Goal: Register for event/course

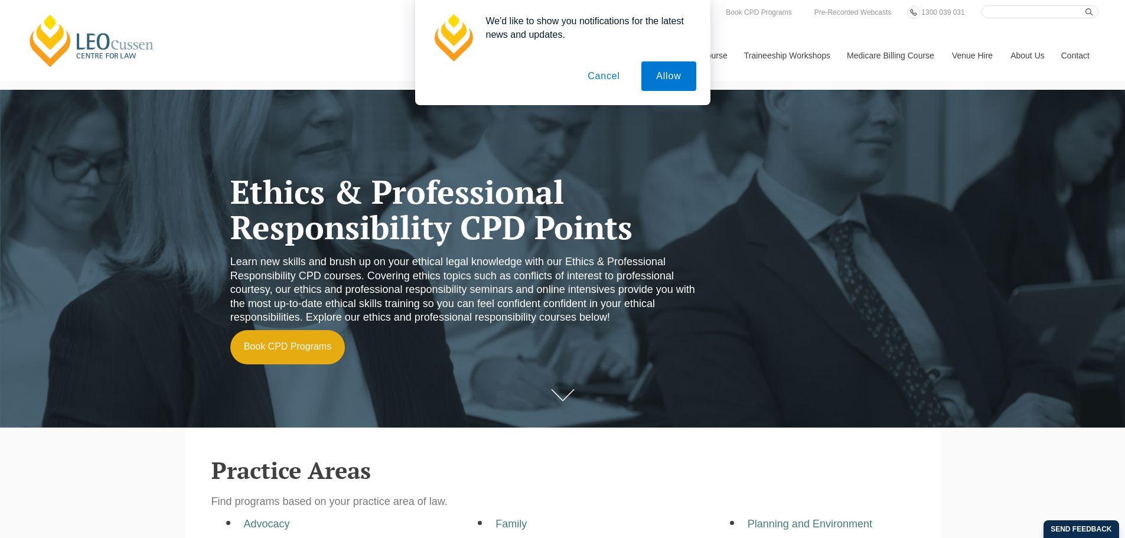
click at [592, 77] on button "Cancel" at bounding box center [604, 76] width 62 height 30
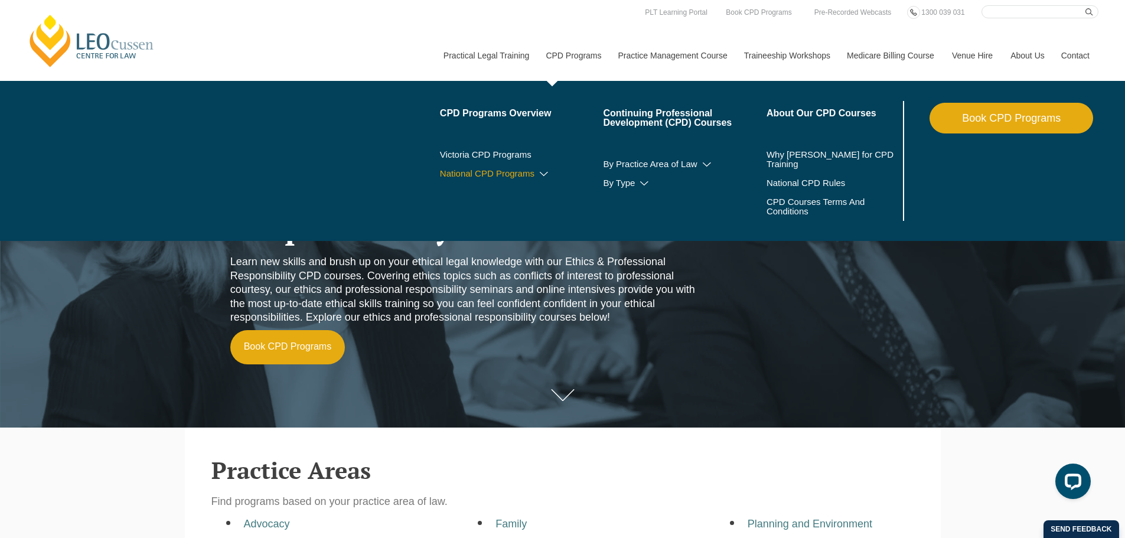
click at [543, 172] on icon at bounding box center [544, 174] width 12 height 8
click at [973, 122] on link "Book CPD Programs" at bounding box center [1011, 118] width 164 height 31
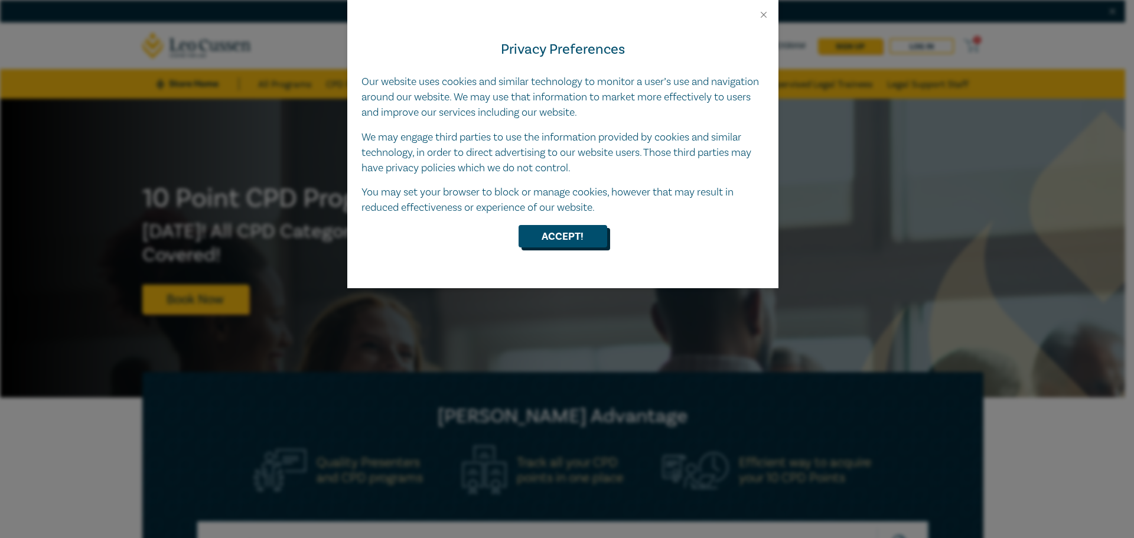
click at [553, 236] on button "Accept!" at bounding box center [562, 236] width 89 height 22
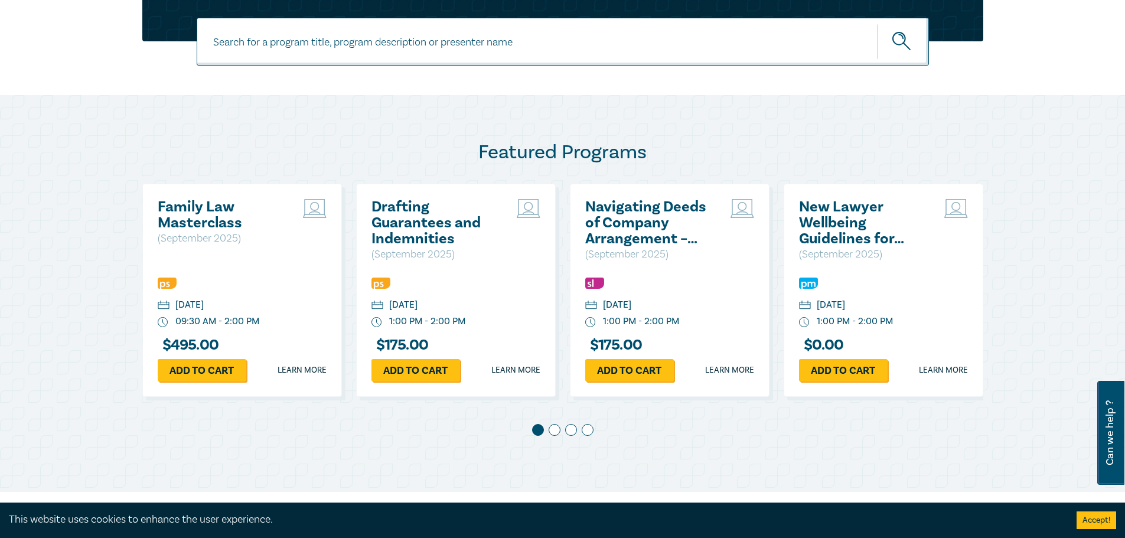
scroll to position [531, 0]
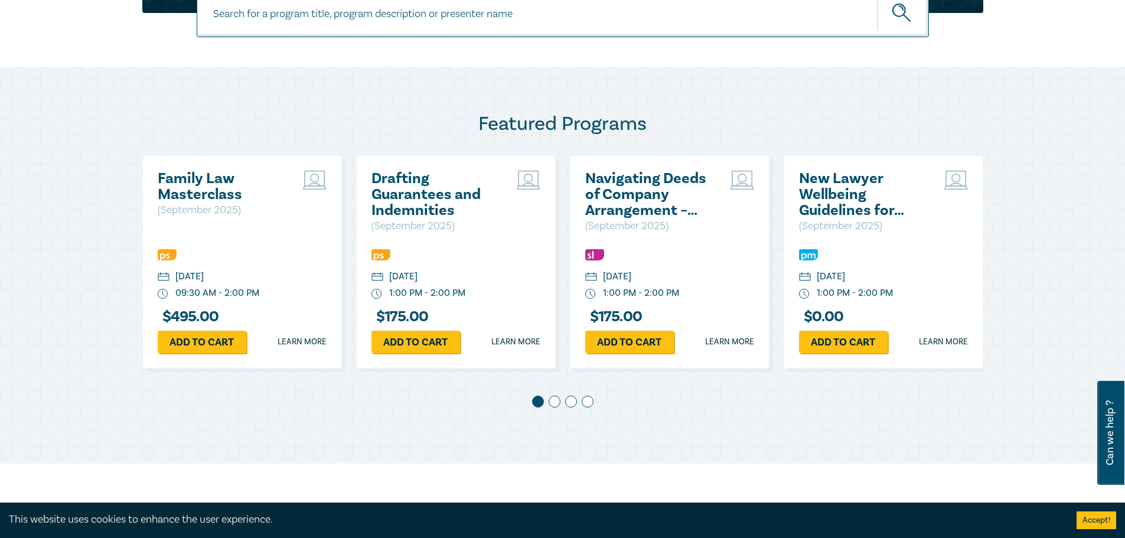
click at [556, 403] on span at bounding box center [555, 402] width 12 height 12
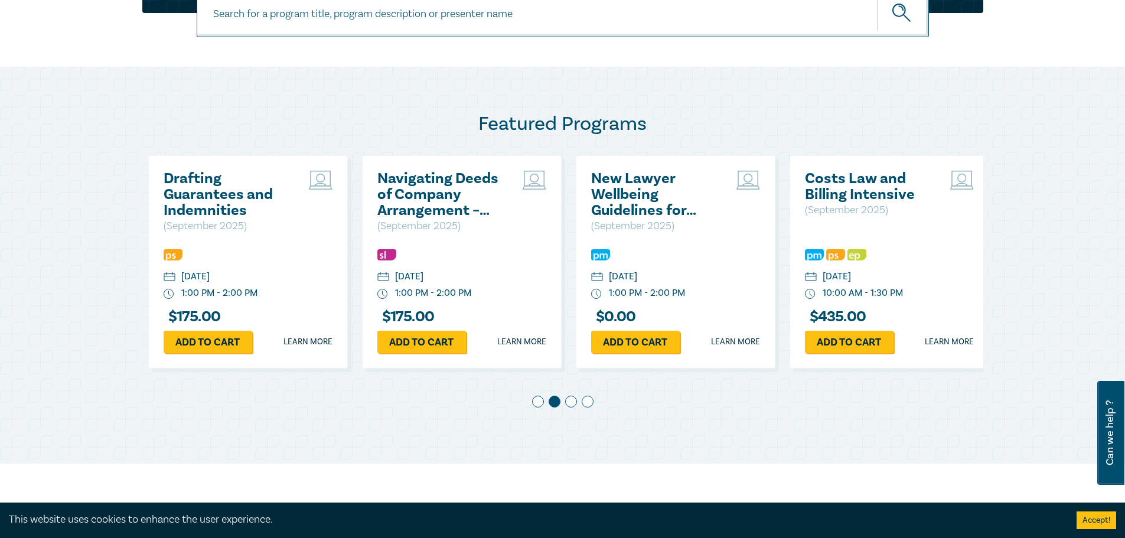
scroll to position [0, 214]
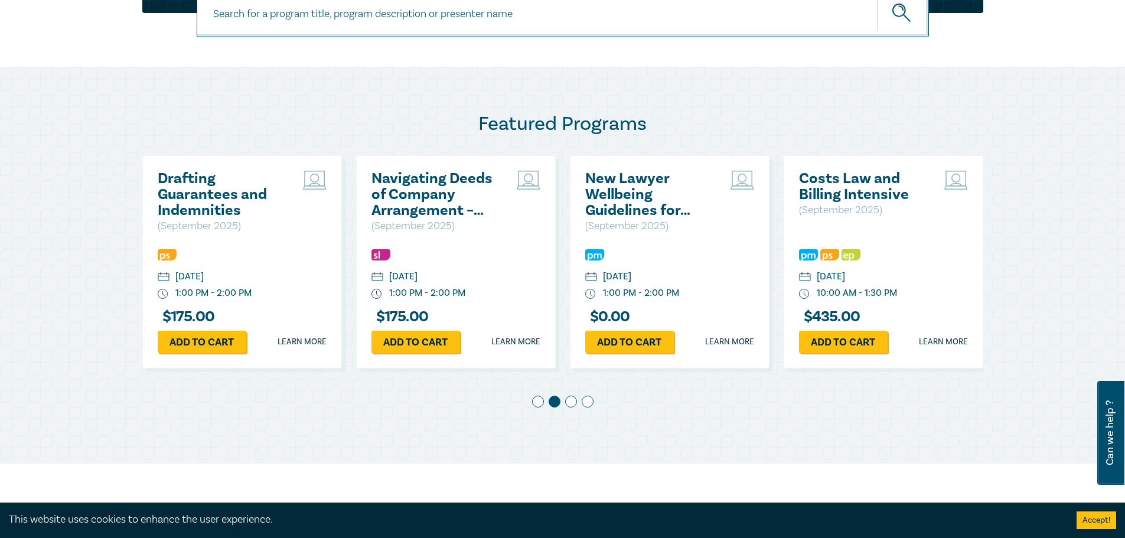
click at [570, 403] on span at bounding box center [571, 402] width 12 height 12
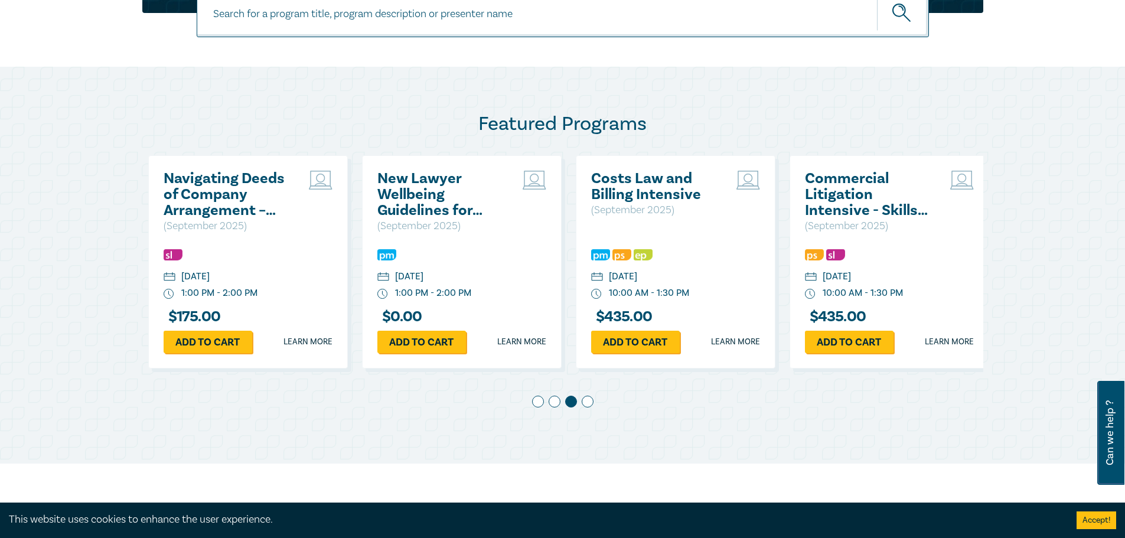
scroll to position [0, 428]
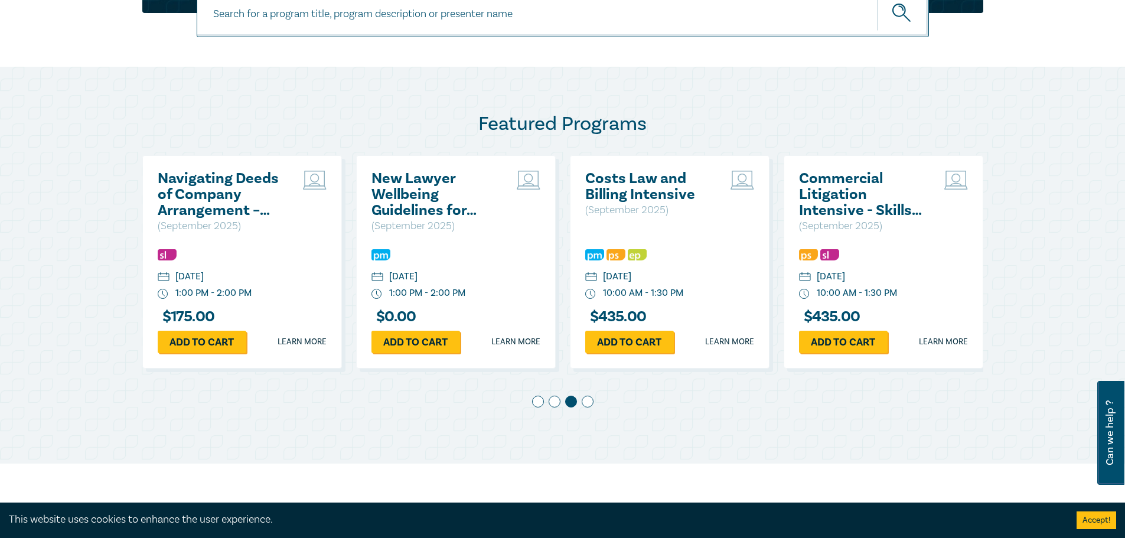
click at [583, 403] on span at bounding box center [588, 402] width 12 height 12
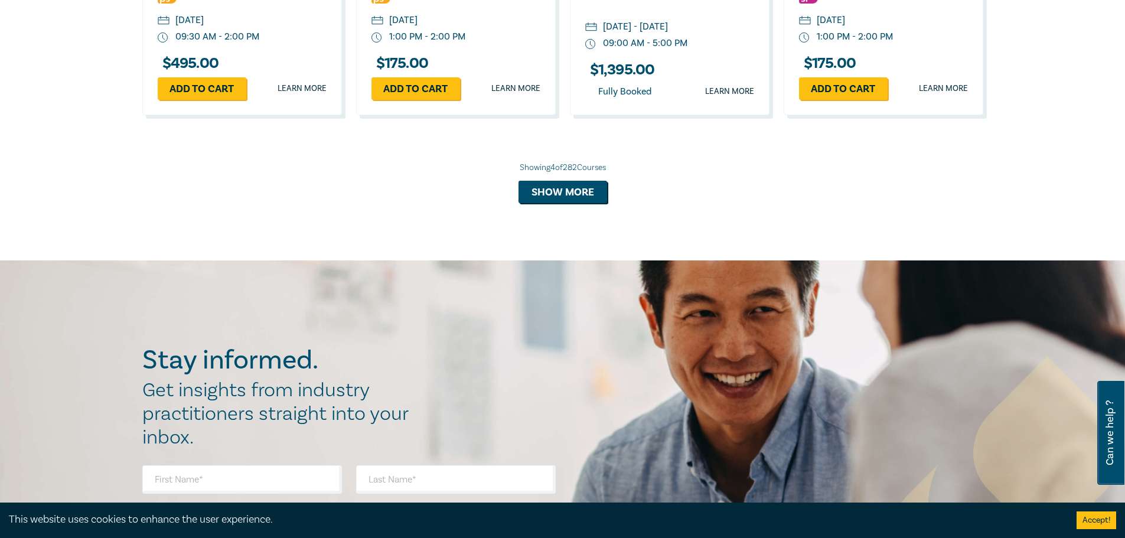
scroll to position [1144, 0]
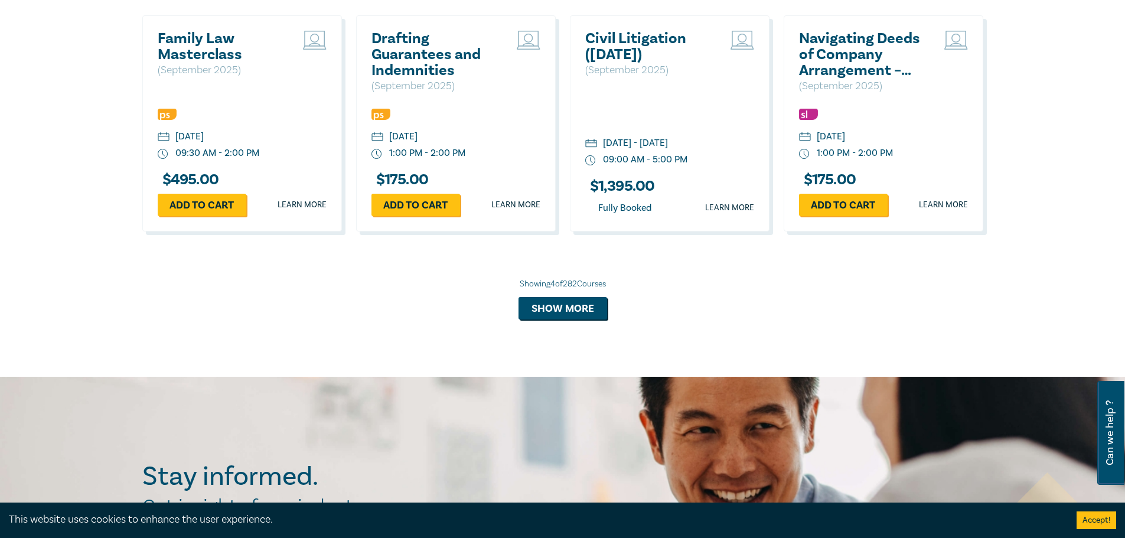
click at [1098, 519] on button "Accept!" at bounding box center [1096, 520] width 40 height 18
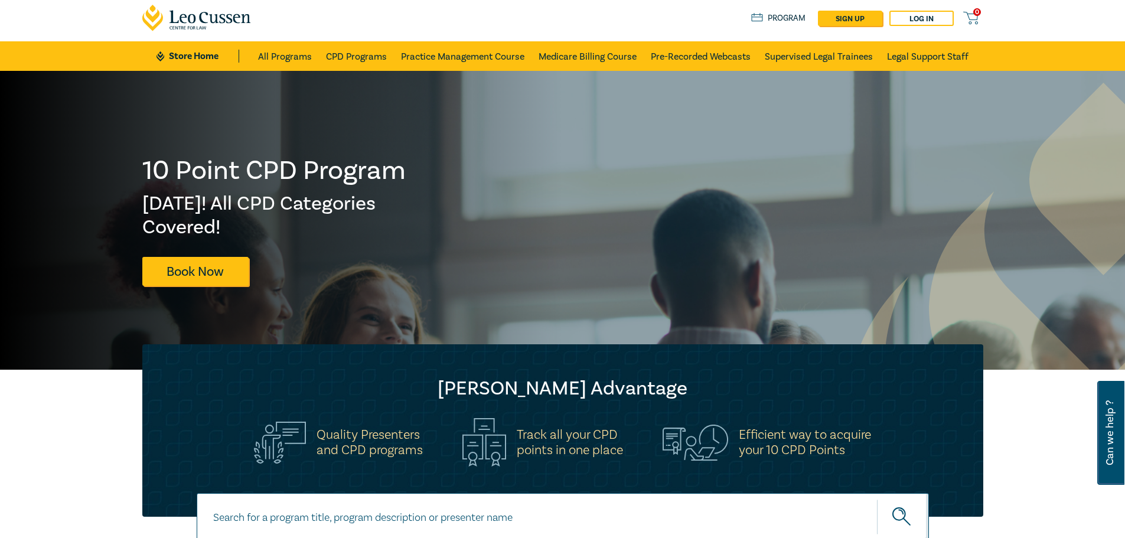
scroll to position [0, 0]
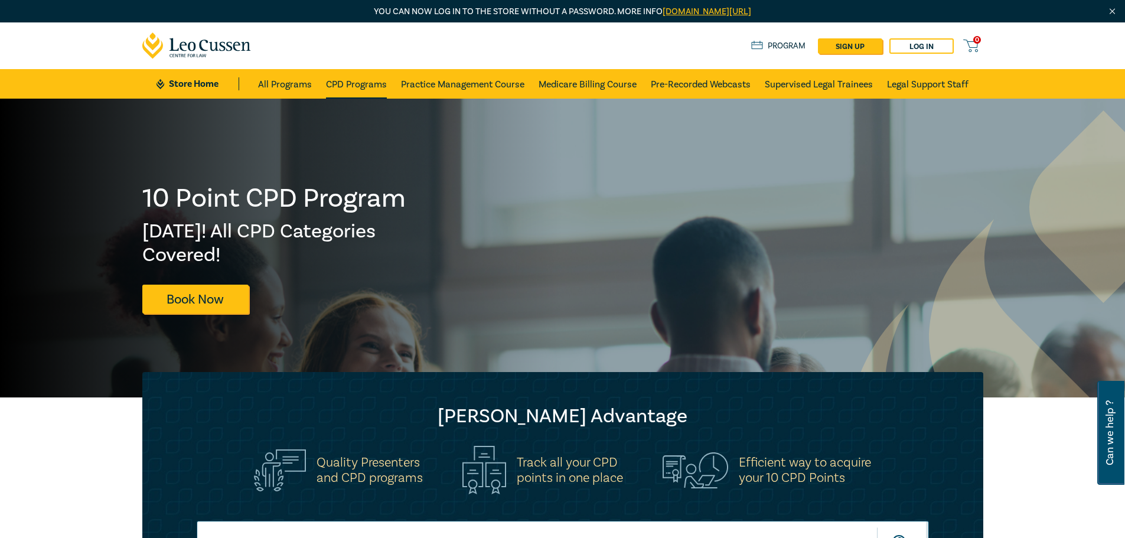
click at [353, 81] on link "CPD Programs" at bounding box center [356, 84] width 61 height 30
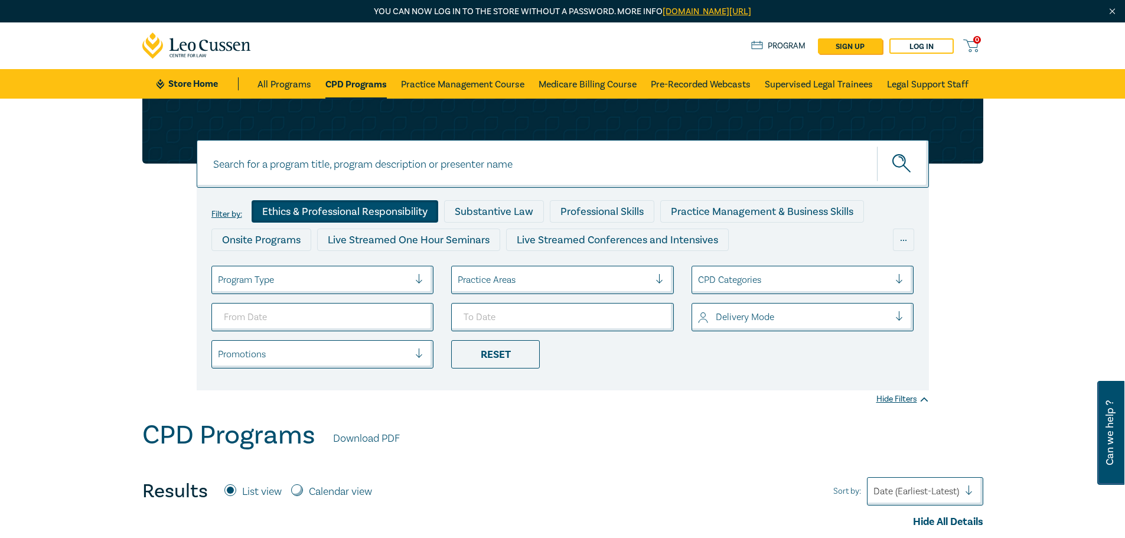
click at [362, 213] on div "Ethics & Professional Responsibility" at bounding box center [345, 211] width 187 height 22
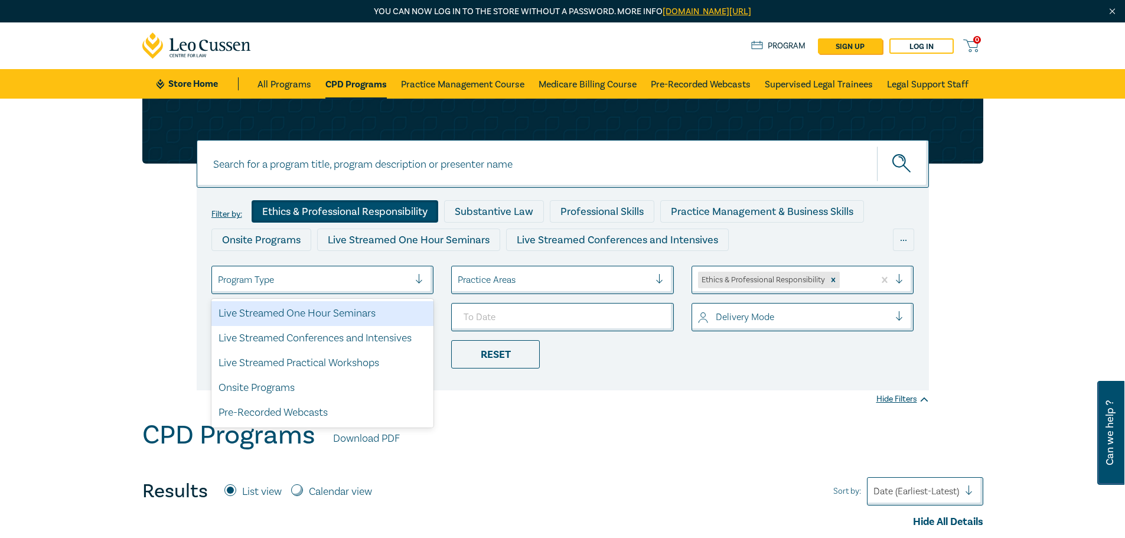
click at [362, 279] on div at bounding box center [314, 279] width 192 height 15
click at [543, 287] on div at bounding box center [554, 279] width 192 height 15
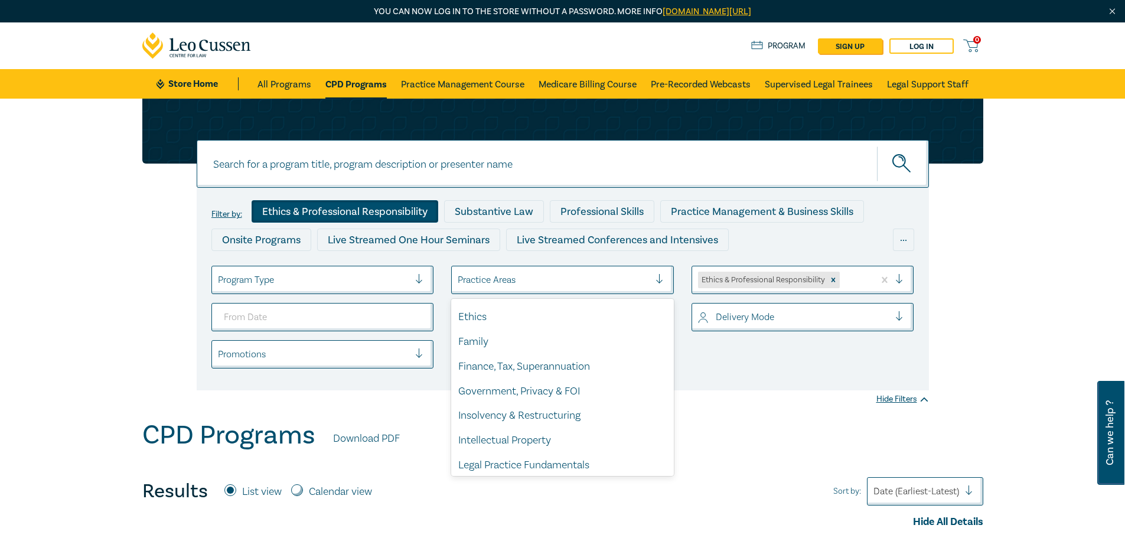
scroll to position [111, 0]
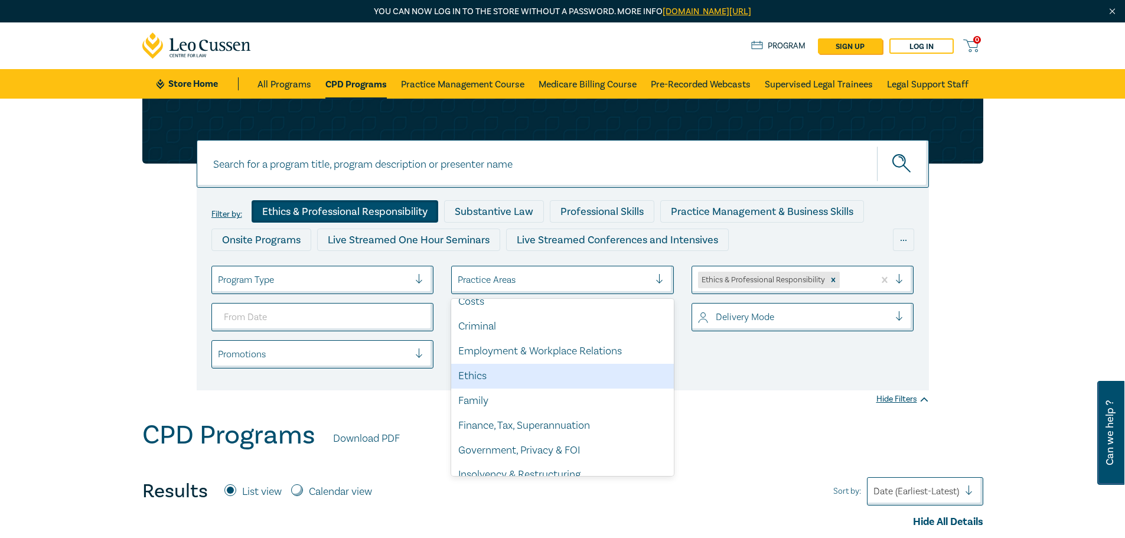
click at [520, 370] on div "Ethics" at bounding box center [562, 376] width 223 height 25
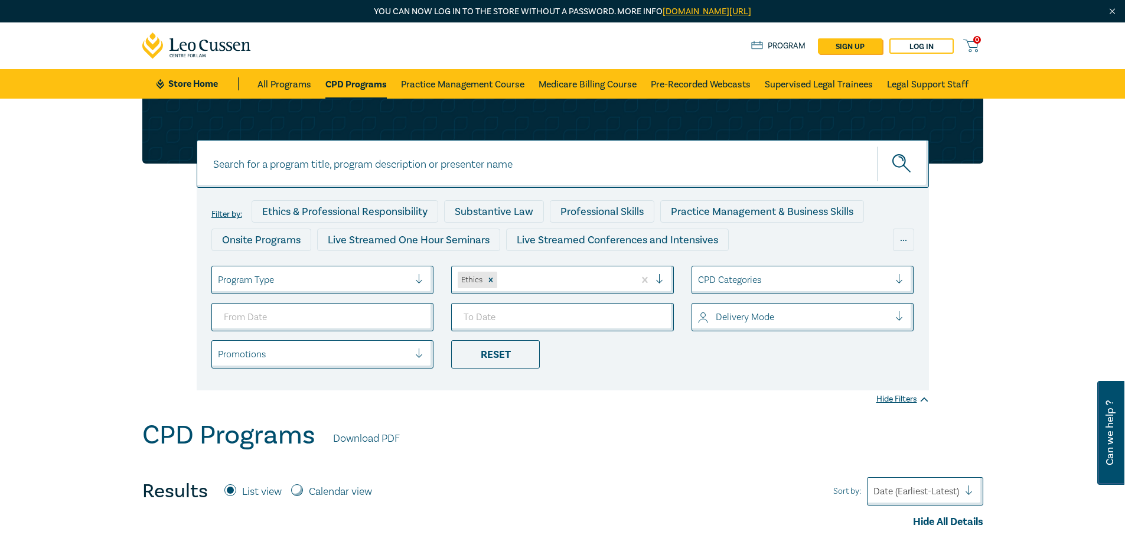
click at [844, 326] on div "Delivery Mode" at bounding box center [794, 317] width 204 height 20
click at [729, 348] on div "Face to Face" at bounding box center [802, 350] width 223 height 25
click at [897, 317] on div at bounding box center [904, 317] width 18 height 12
click at [763, 352] on div "Live Stream" at bounding box center [802, 350] width 223 height 25
click at [514, 357] on div "Reset" at bounding box center [495, 354] width 89 height 28
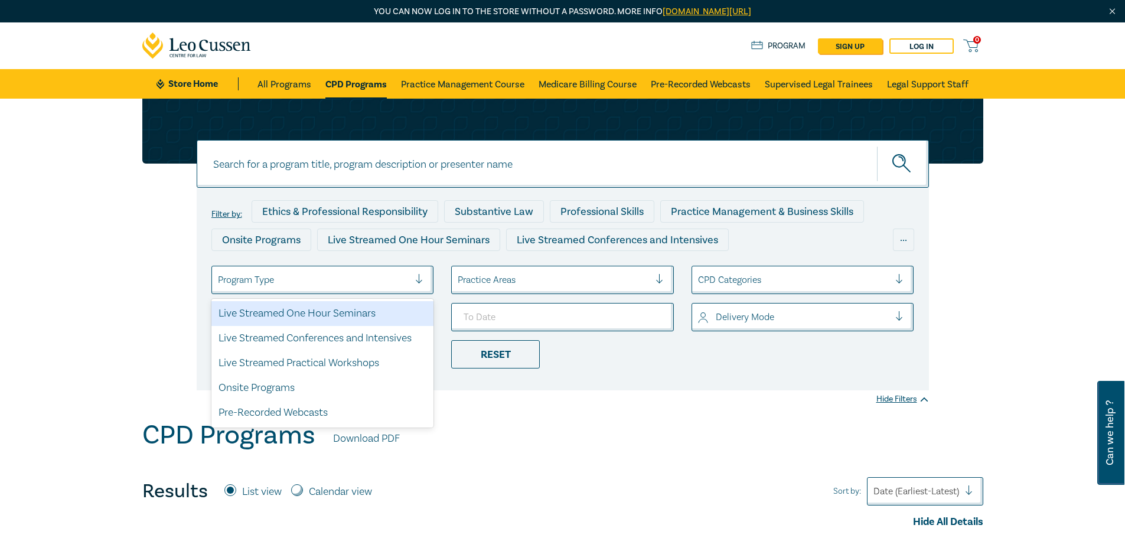
click at [370, 284] on div at bounding box center [314, 279] width 192 height 15
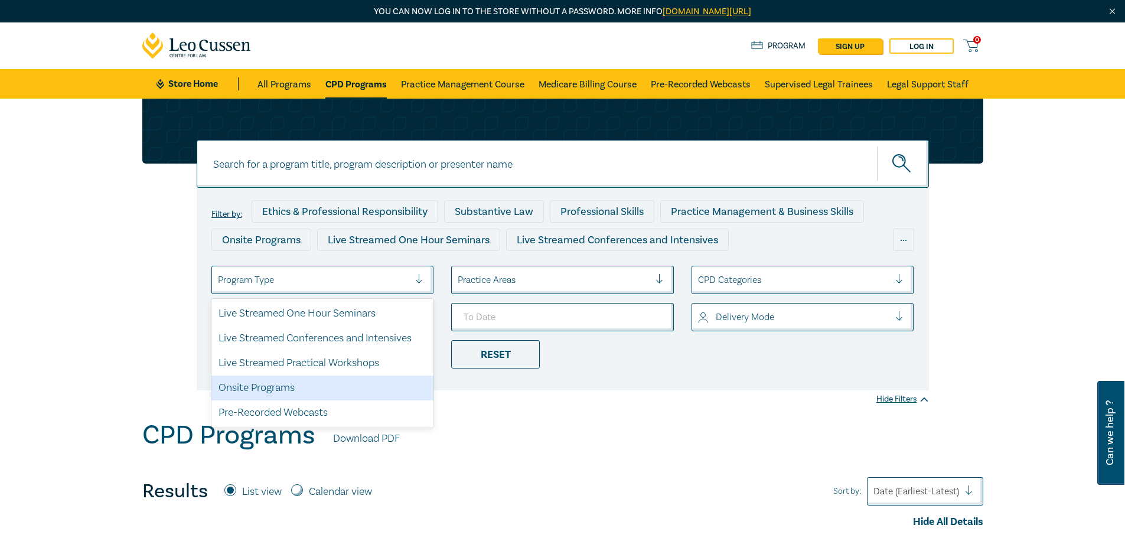
click at [340, 394] on div "Onsite Programs" at bounding box center [322, 388] width 223 height 25
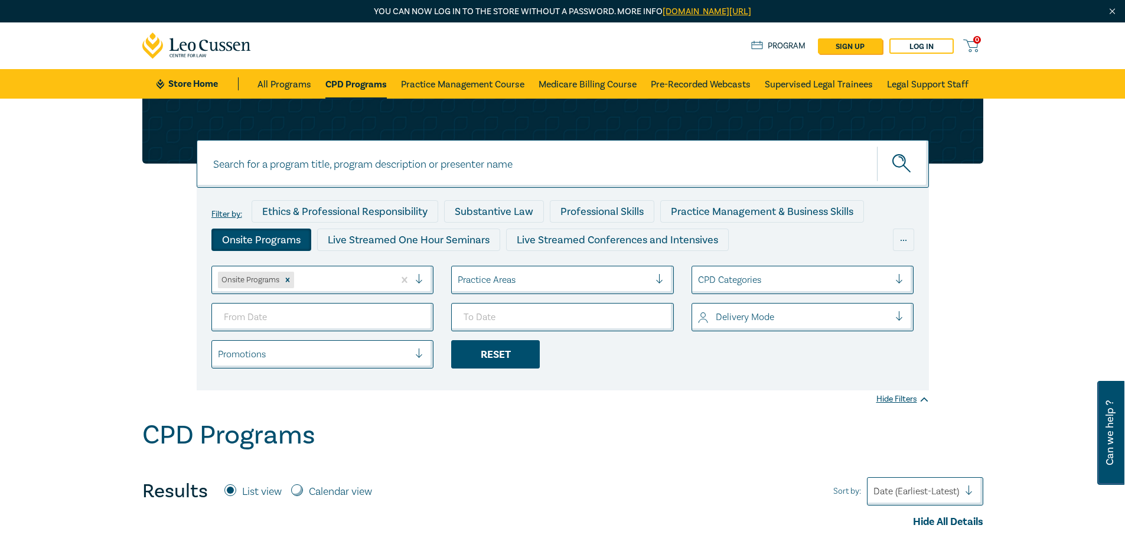
click at [503, 355] on div "Reset" at bounding box center [495, 354] width 89 height 28
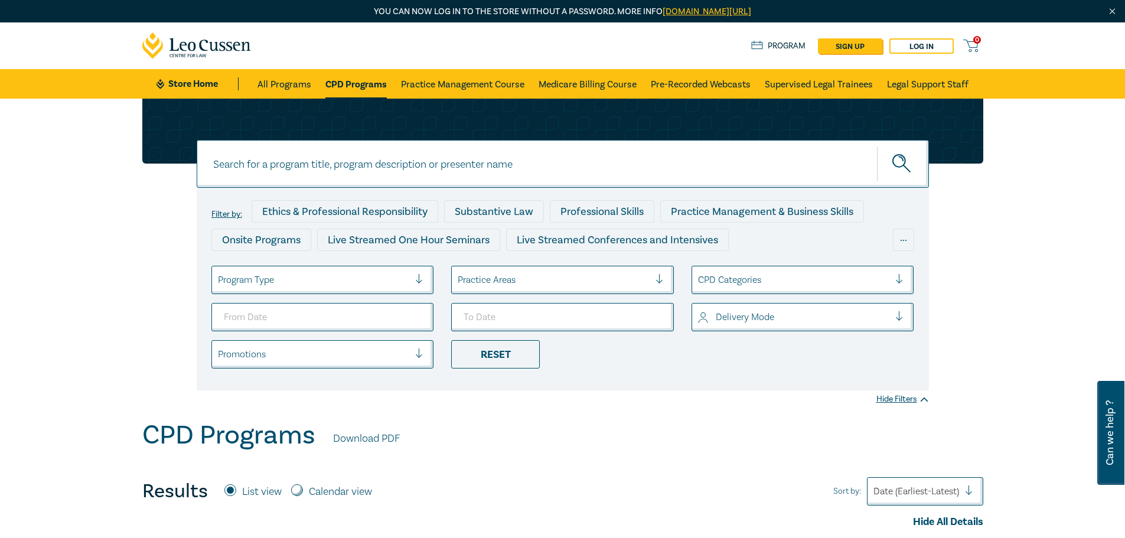
click at [409, 278] on div at bounding box center [314, 279] width 192 height 15
click at [425, 284] on div at bounding box center [424, 280] width 18 height 12
click at [626, 400] on div "Filter by: Ethics & Professional Responsibility Substantive Law Professional Sk…" at bounding box center [562, 259] width 1125 height 321
drag, startPoint x: 491, startPoint y: 168, endPoint x: 491, endPoint y: 154, distance: 13.6
click at [491, 167] on input at bounding box center [563, 164] width 732 height 48
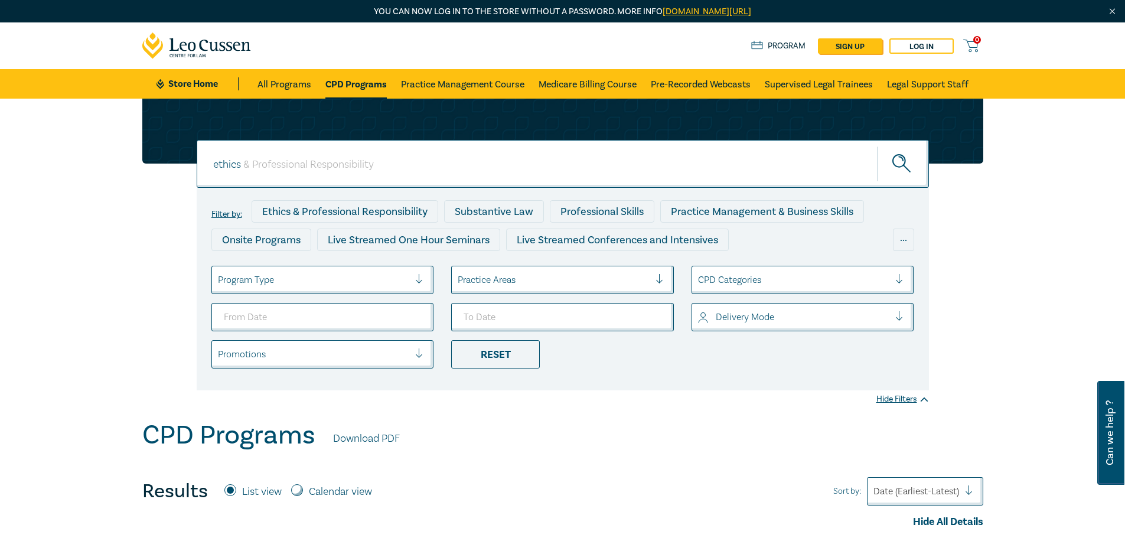
type input "ethics"
click at [877, 146] on button "submit" at bounding box center [903, 164] width 52 height 36
click at [356, 83] on link "CPD Programs" at bounding box center [355, 84] width 61 height 30
click at [419, 360] on div at bounding box center [424, 354] width 18 height 12
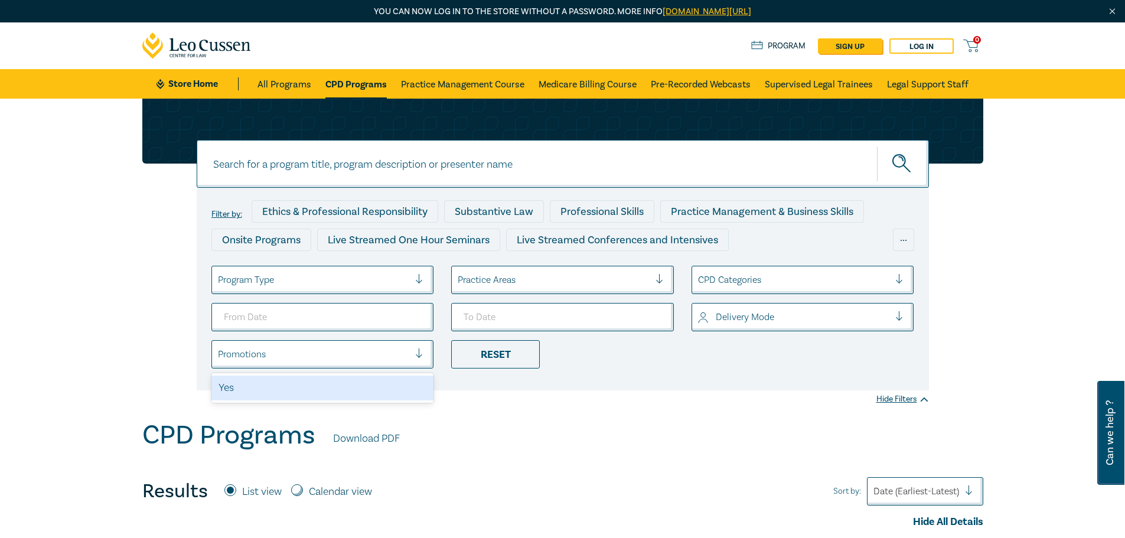
click at [413, 386] on div "Yes" at bounding box center [322, 388] width 223 height 25
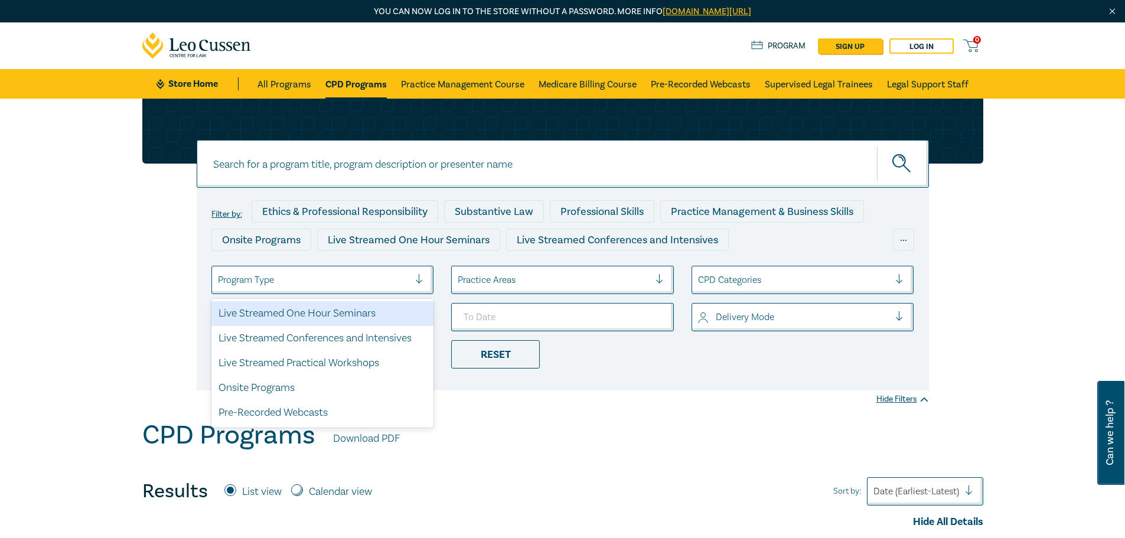
click at [378, 281] on div at bounding box center [314, 279] width 192 height 15
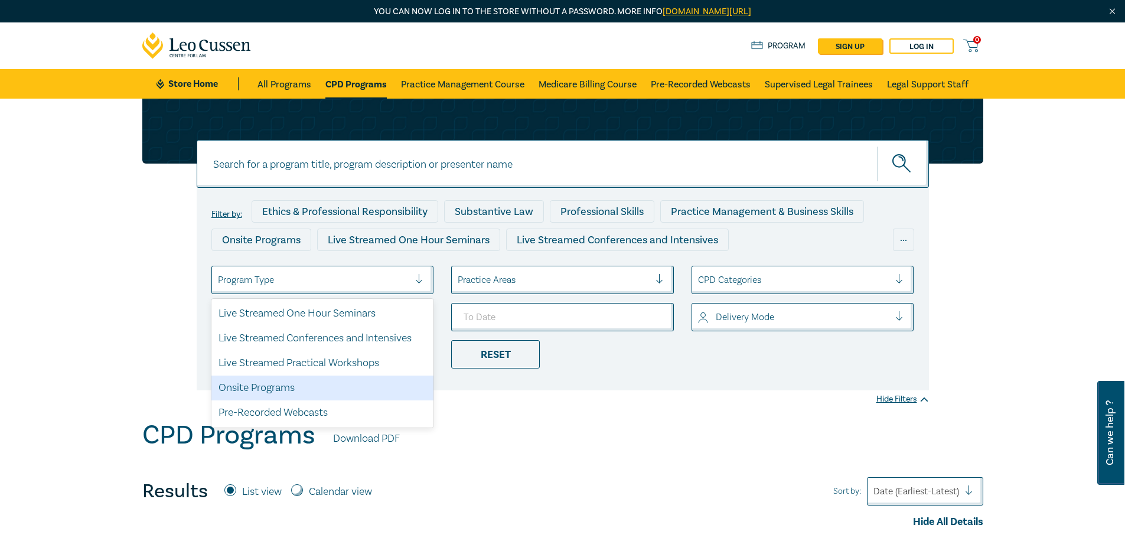
click at [348, 384] on div "Onsite Programs" at bounding box center [322, 388] width 223 height 25
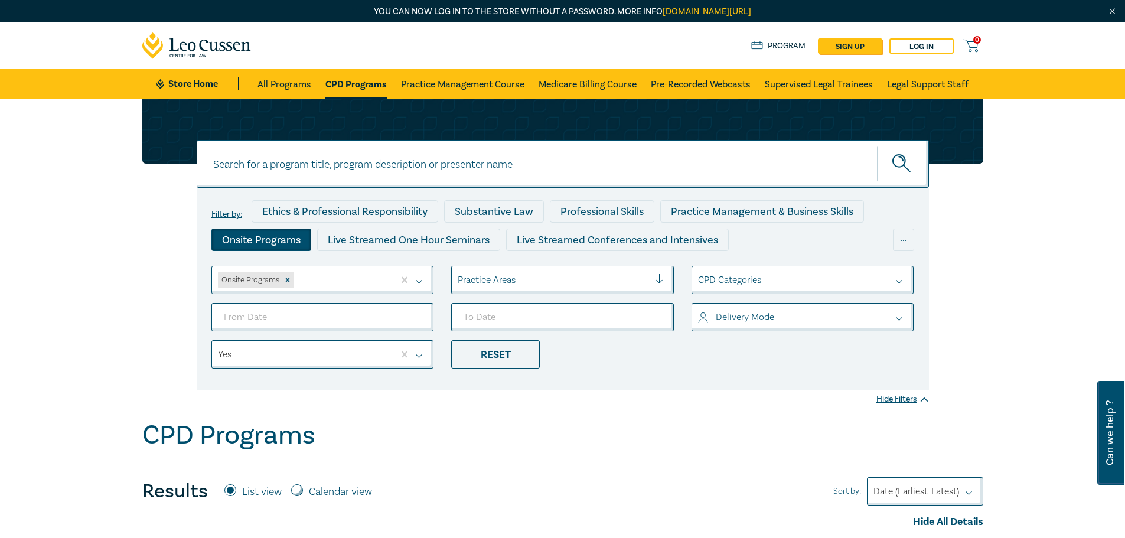
click at [495, 279] on div at bounding box center [554, 279] width 192 height 15
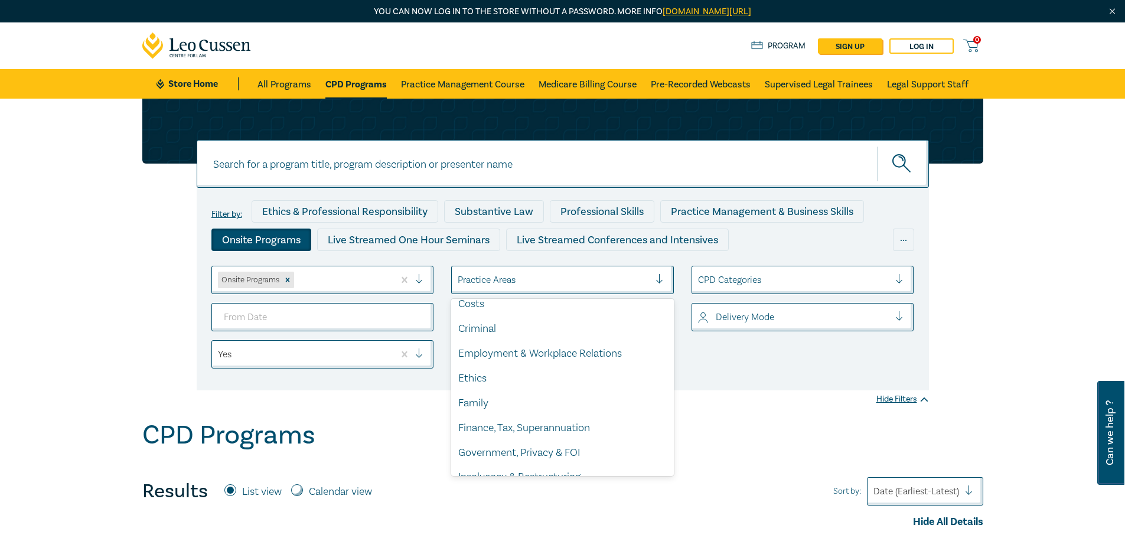
scroll to position [118, 0]
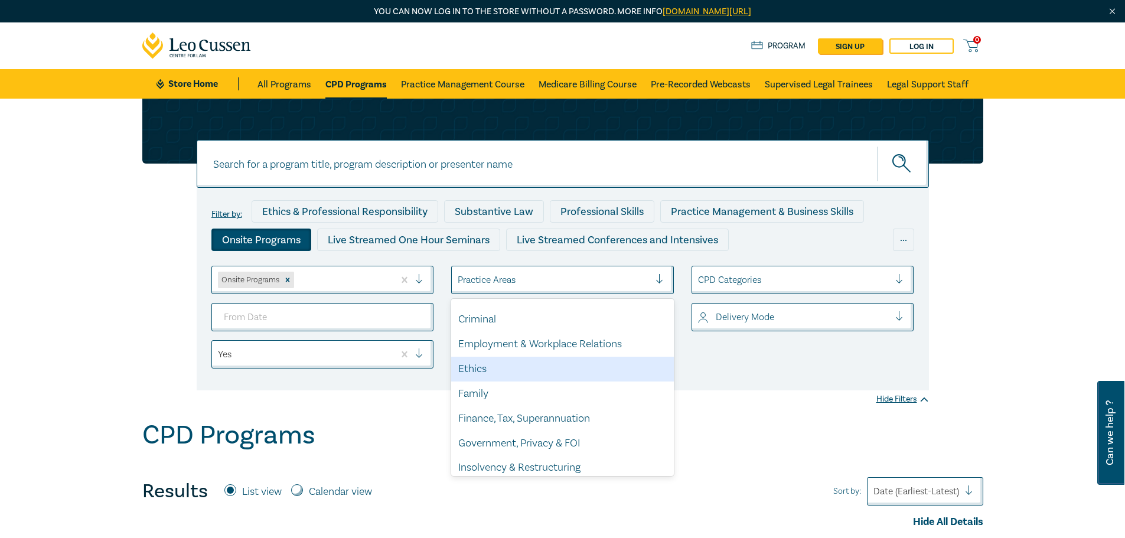
click at [485, 371] on div "Ethics" at bounding box center [562, 369] width 223 height 25
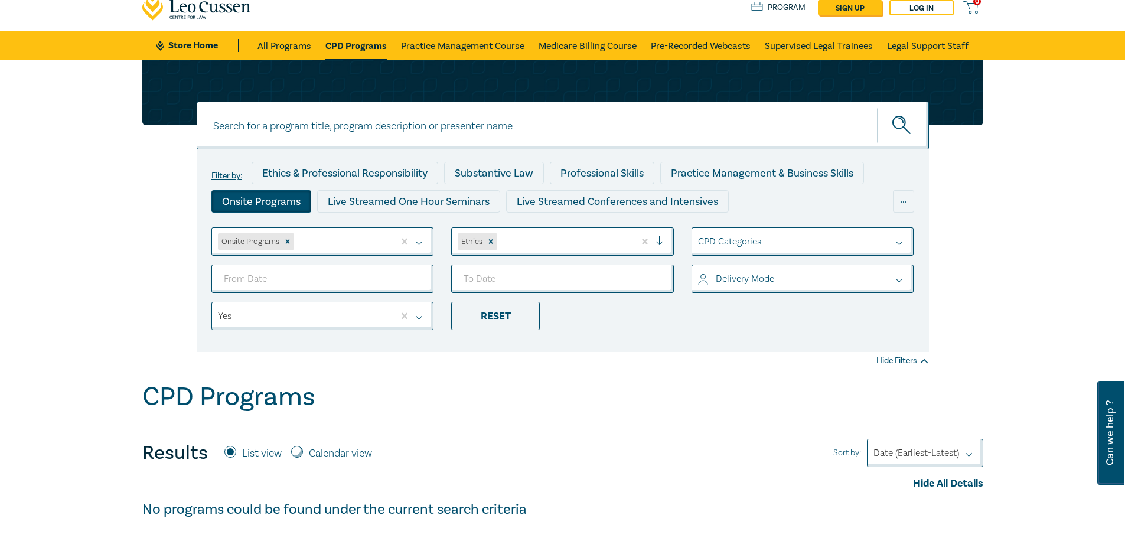
scroll to position [59, 0]
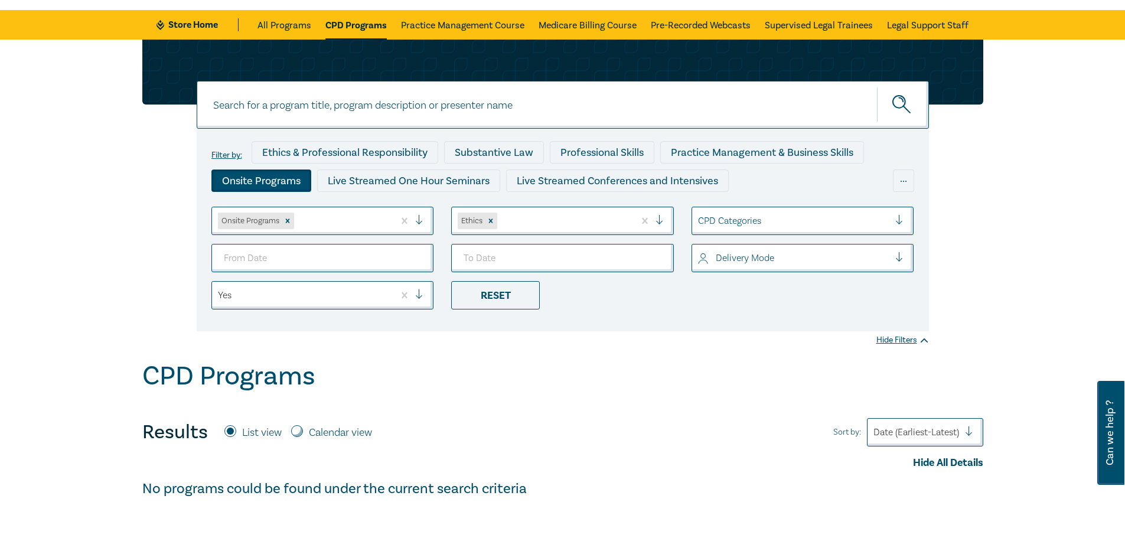
click at [905, 106] on icon "submit" at bounding box center [902, 105] width 21 height 21
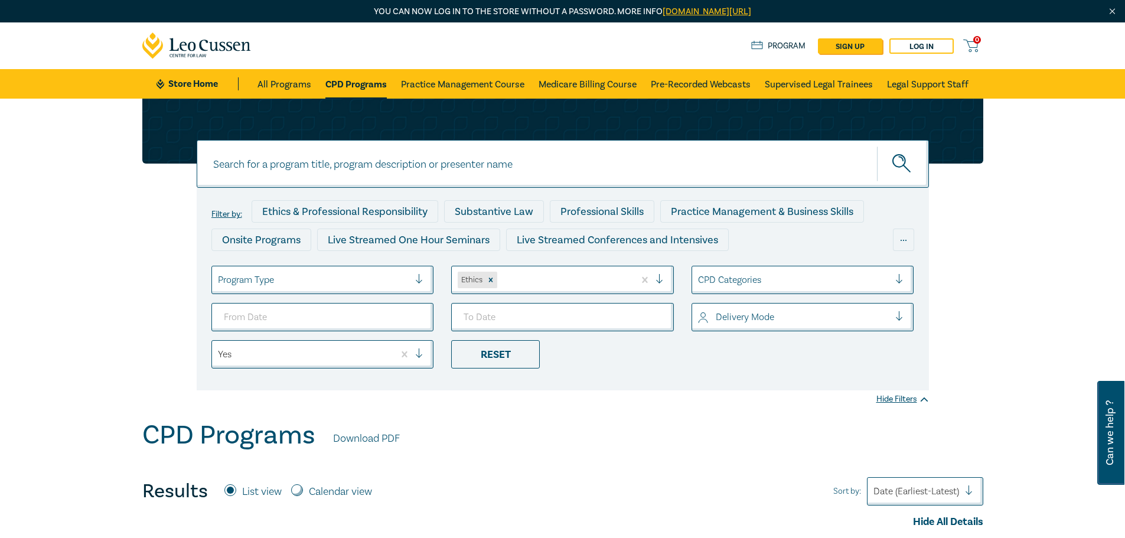
click at [895, 161] on icon "submit" at bounding box center [902, 164] width 21 height 21
